Goal: Transaction & Acquisition: Subscribe to service/newsletter

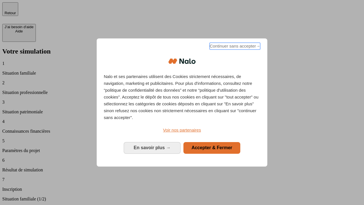
click at [234, 47] on span "Continuer sans accepter →" at bounding box center [235, 46] width 51 height 7
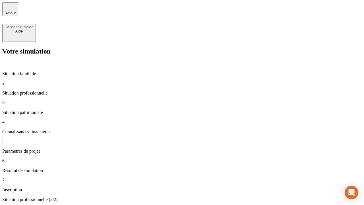
type input "30 000"
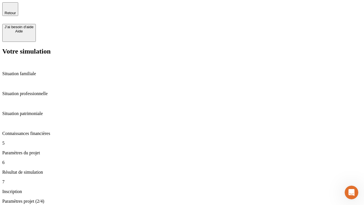
type input "25"
type input "64"
type input "1 000"
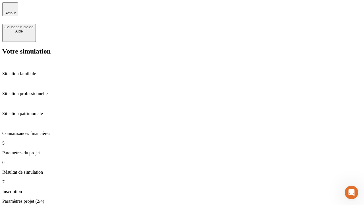
type input "640"
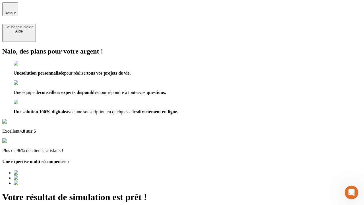
type input "[EMAIL_ADDRESS][PERSON_NAME][DOMAIN_NAME]"
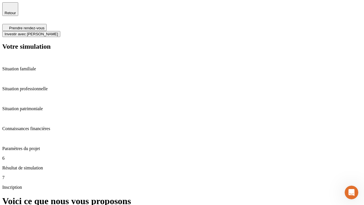
click at [58, 32] on span "Investir avec [PERSON_NAME]" at bounding box center [31, 34] width 53 height 4
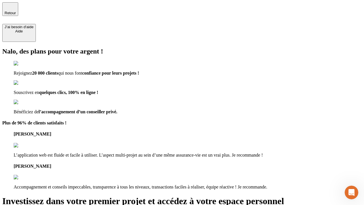
type input "[EMAIL_ADDRESS][PERSON_NAME][DOMAIN_NAME]"
